Goal: Check status

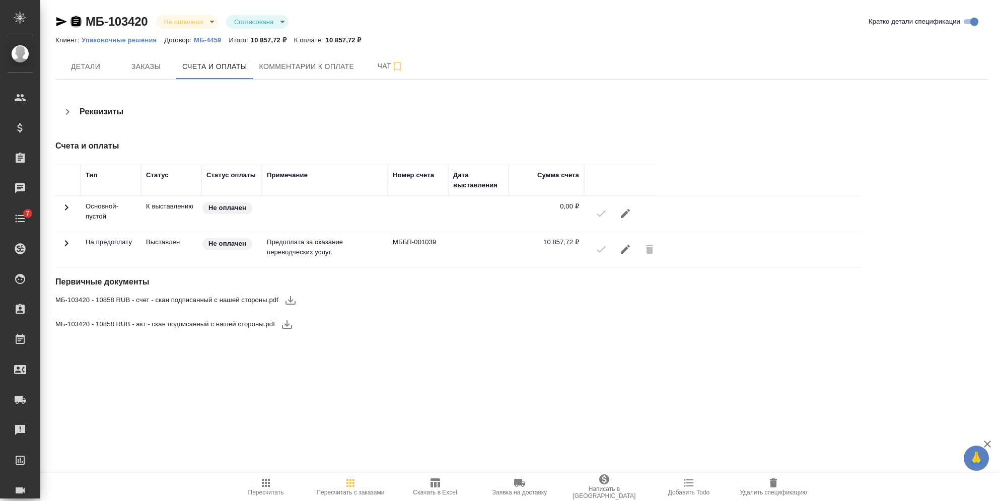
click at [74, 25] on icon "button" at bounding box center [75, 21] width 9 height 10
click at [78, 21] on icon "button" at bounding box center [76, 22] width 12 height 12
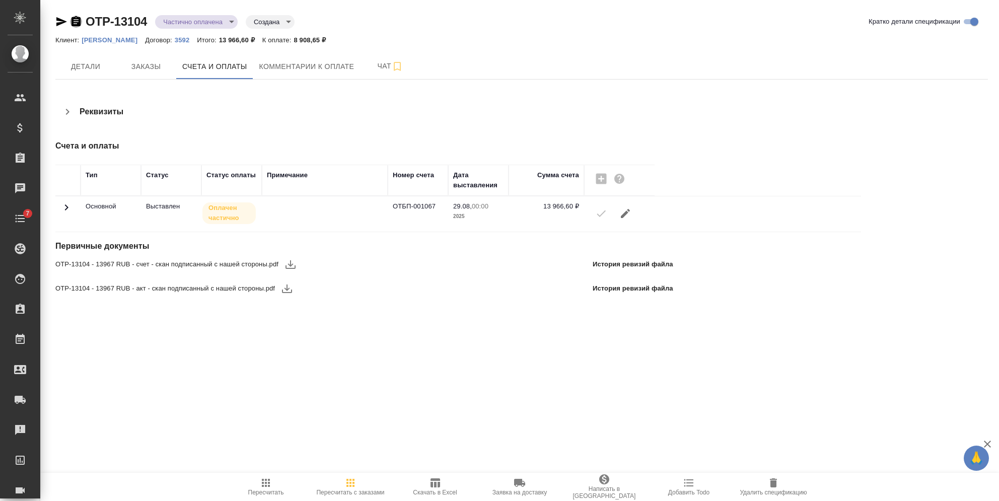
click at [71, 20] on icon "button" at bounding box center [76, 22] width 12 height 12
click at [63, 206] on icon at bounding box center [66, 207] width 12 height 12
click at [80, 203] on td at bounding box center [67, 213] width 25 height 35
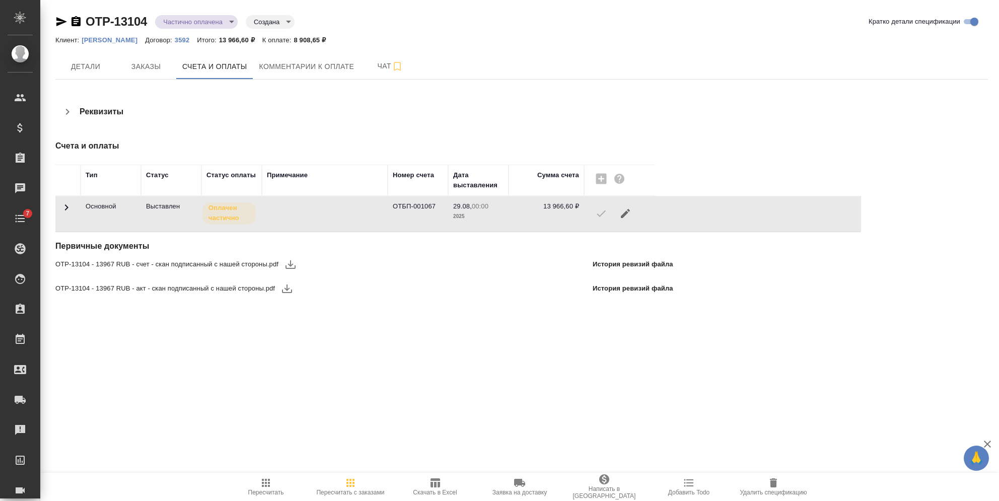
click at [76, 207] on td at bounding box center [67, 213] width 25 height 35
click at [69, 207] on icon at bounding box center [66, 207] width 12 height 12
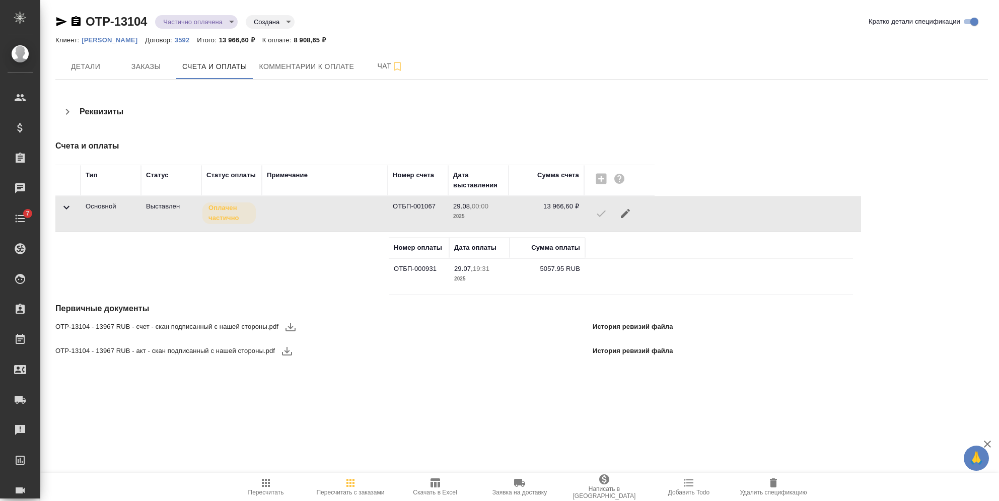
click at [69, 207] on icon at bounding box center [66, 207] width 12 height 12
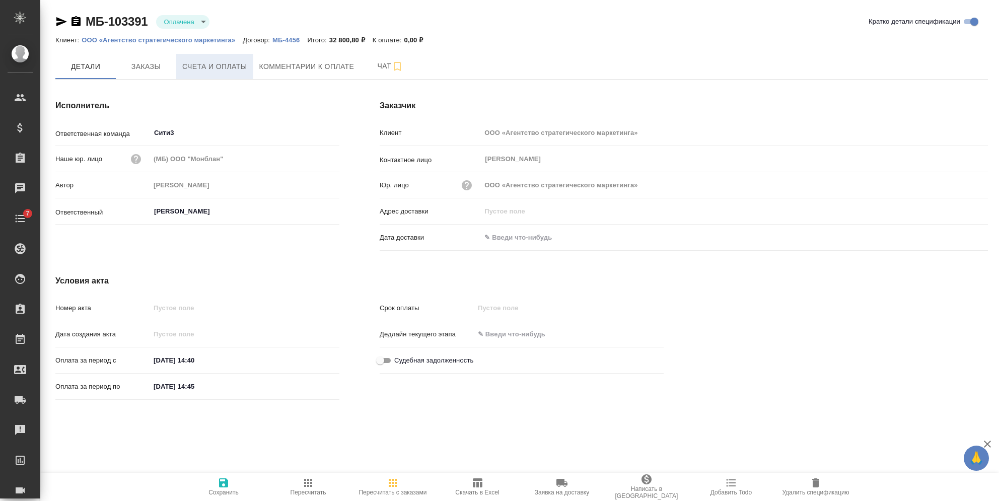
click at [226, 65] on span "Счета и оплаты" at bounding box center [214, 66] width 65 height 13
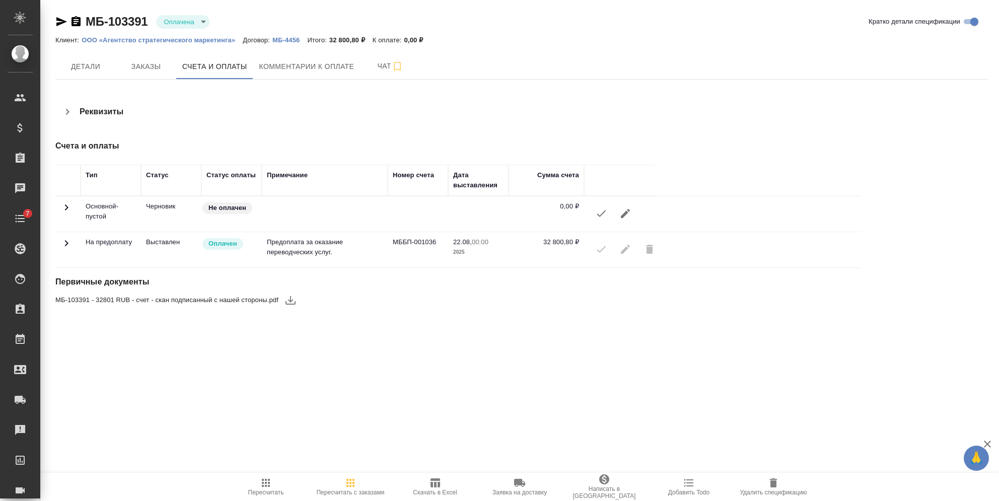
click at [263, 489] on span "Пересчитать" at bounding box center [266, 492] width 36 height 7
click at [604, 215] on icon "button" at bounding box center [601, 213] width 12 height 12
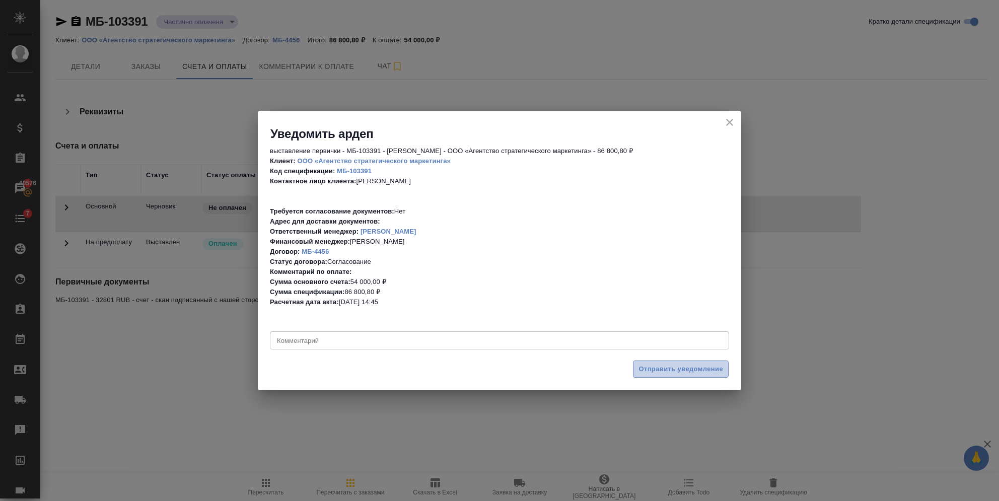
click at [701, 372] on span "Отправить уведомление" at bounding box center [680, 369] width 85 height 12
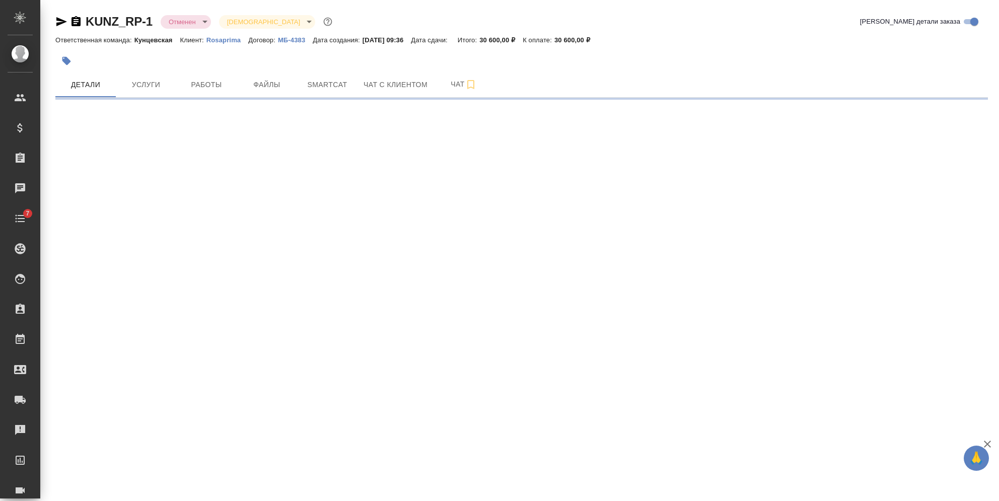
select select "RU"
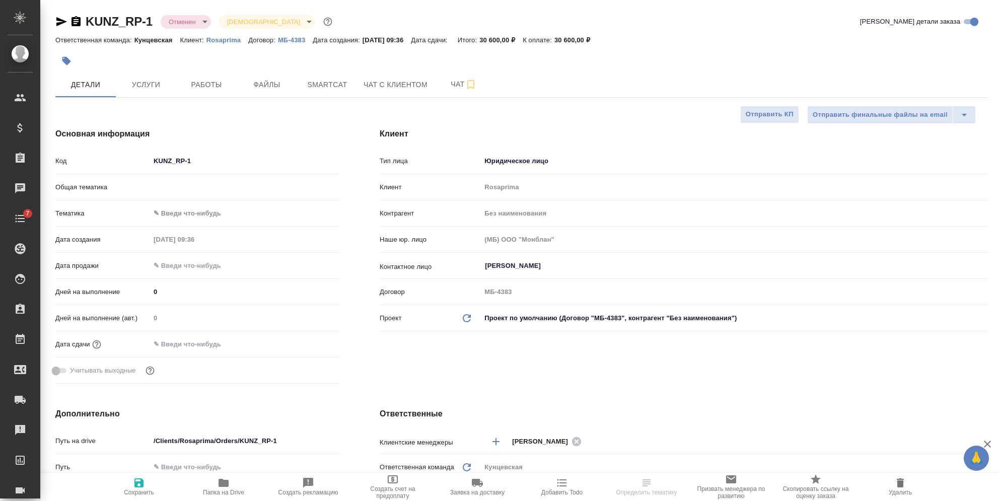
type textarea "x"
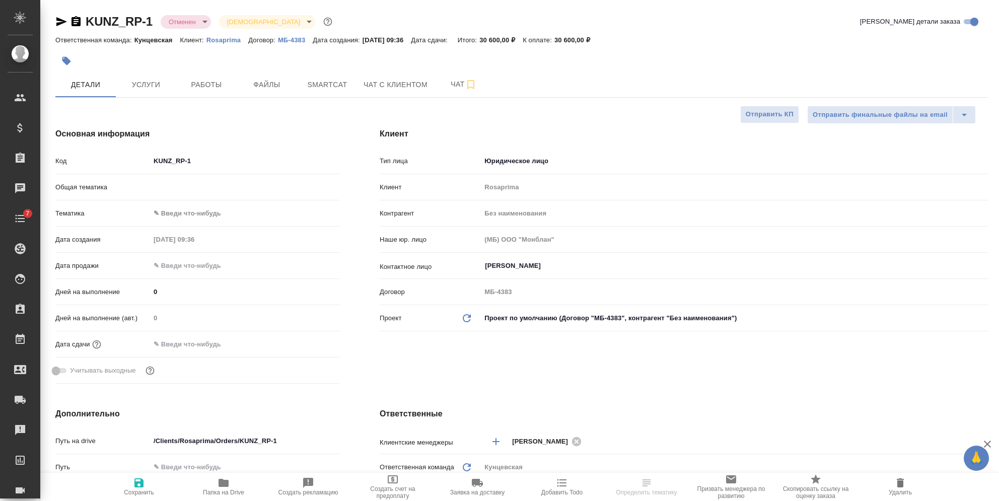
type textarea "x"
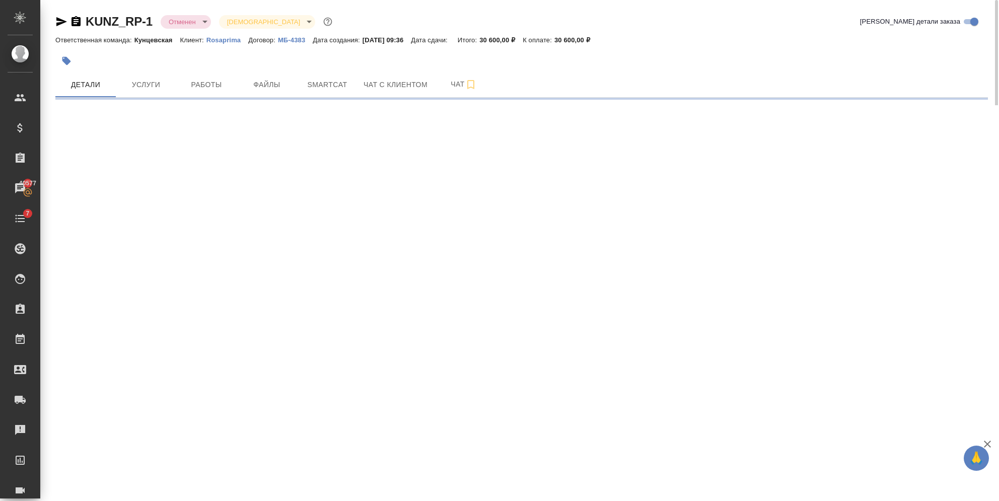
select select "RU"
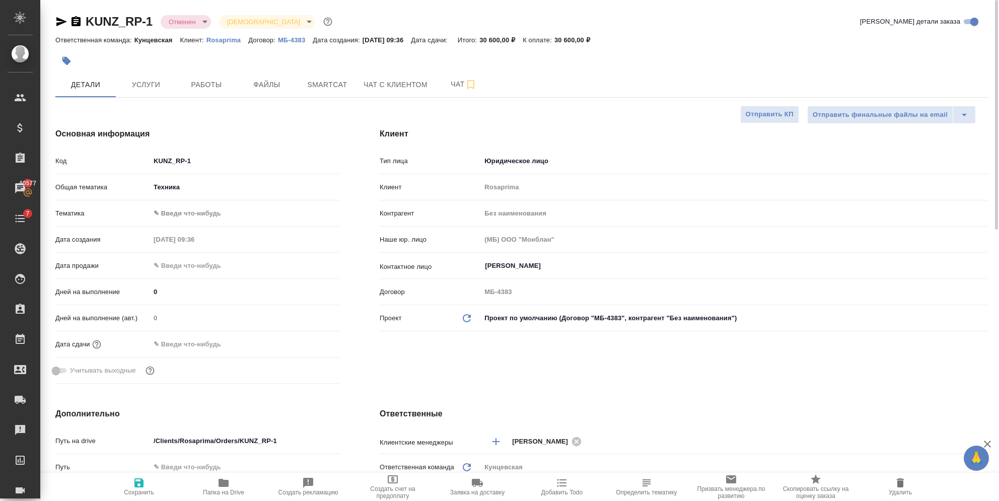
type textarea "x"
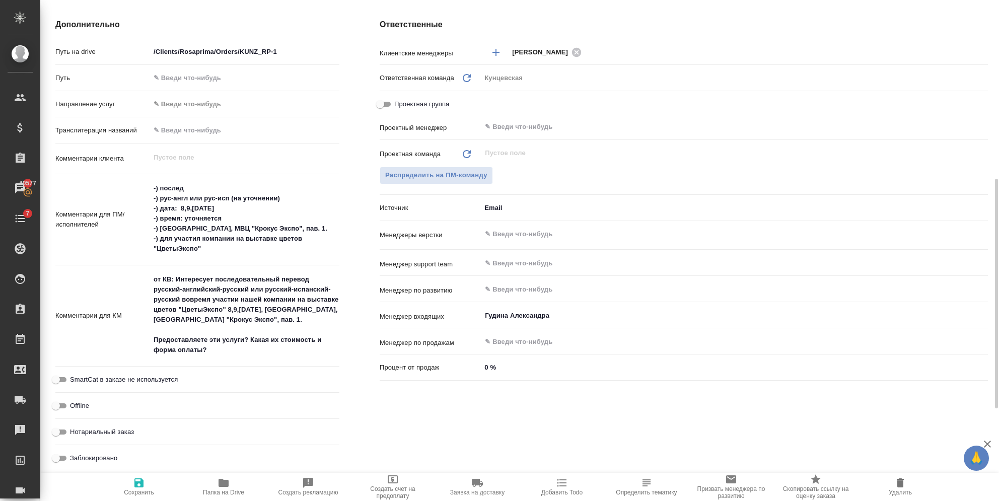
scroll to position [590, 0]
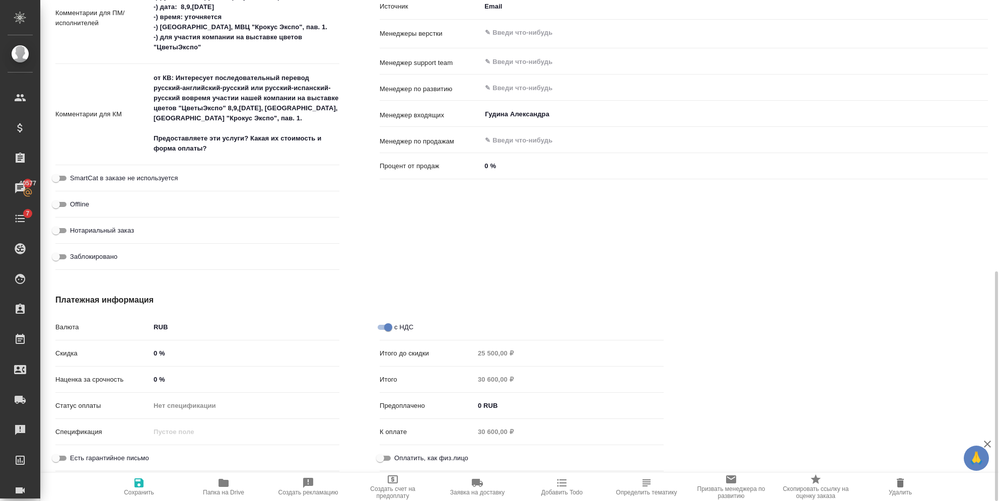
type textarea "x"
